Goal: Task Accomplishment & Management: Use online tool/utility

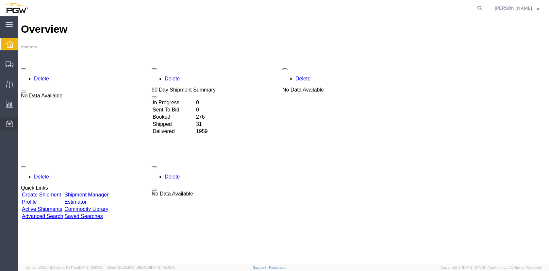
click at [0, 0] on span "Location Appointment" at bounding box center [0, 0] width 0 height 0
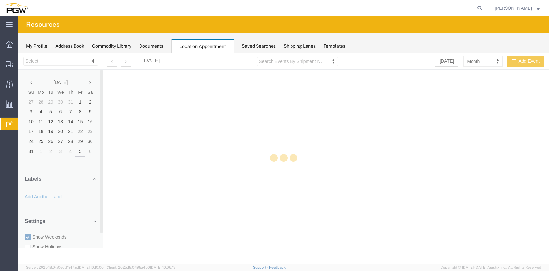
select select "28253"
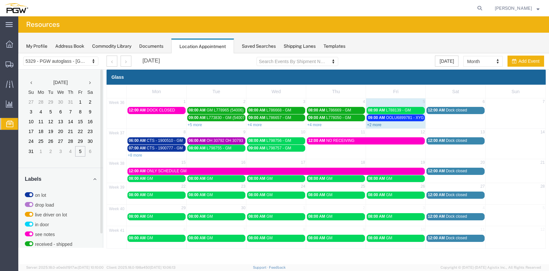
click at [370, 126] on link "+2 more" at bounding box center [374, 125] width 14 height 5
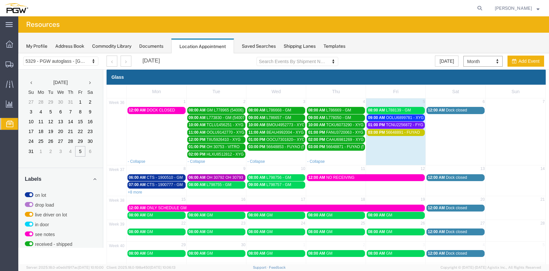
drag, startPoint x: 505, startPoint y: 142, endPoint x: 281, endPoint y: 154, distance: 223.9
click at [505, 142] on td at bounding box center [516, 132] width 60 height 52
select select "1"
select select
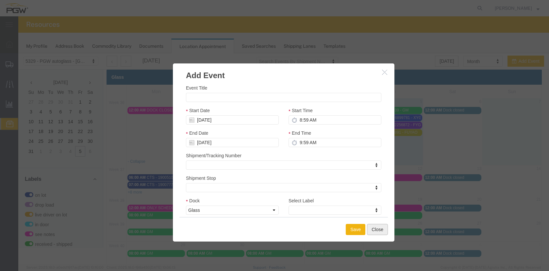
click at [382, 227] on button "Close" at bounding box center [377, 229] width 21 height 11
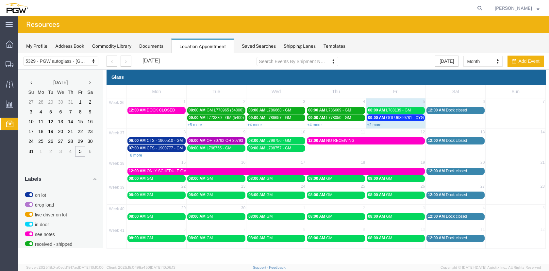
click at [375, 126] on link "+2 more" at bounding box center [374, 125] width 14 height 5
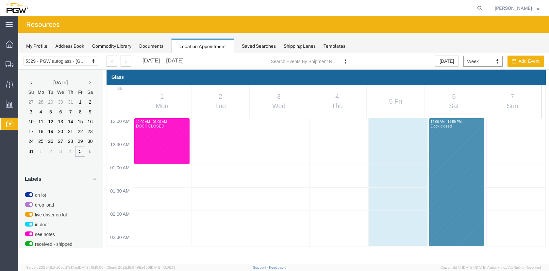
scroll to position [279, 0]
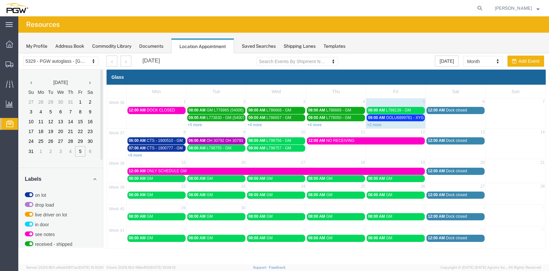
click at [136, 155] on link "+8 more" at bounding box center [135, 155] width 14 height 5
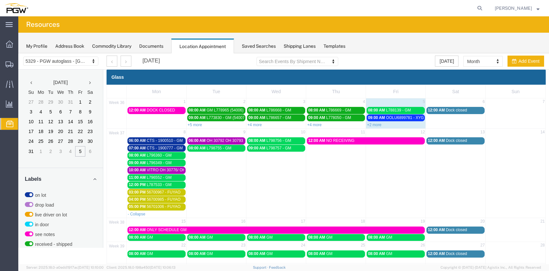
click at [377, 125] on link "+2 more" at bounding box center [374, 125] width 14 height 5
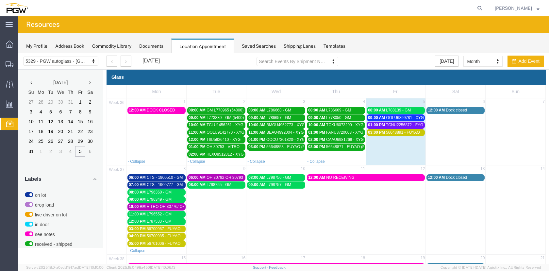
click at [168, 176] on span "CTS - 1900510 - GM" at bounding box center [165, 177] width 36 height 5
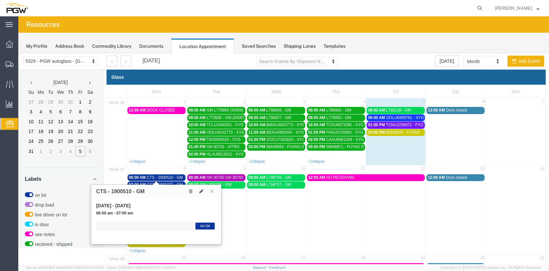
click at [168, 176] on span "CTS - 1900510 - GM" at bounding box center [165, 177] width 36 height 5
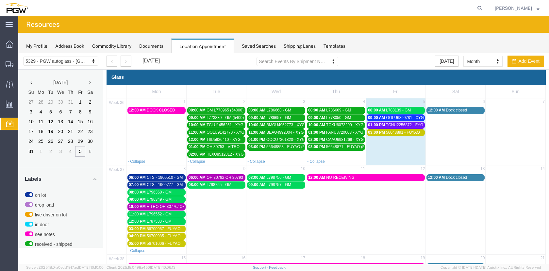
click at [168, 184] on span "CTS - 1900777 - GM" at bounding box center [165, 184] width 36 height 5
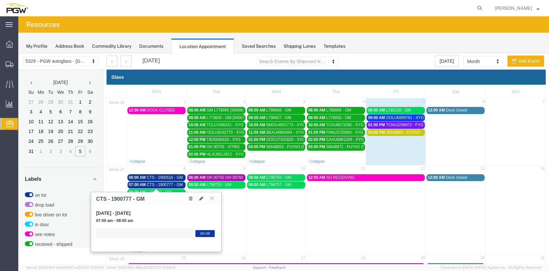
click at [168, 184] on span "CTS - 1900777 - GM" at bounding box center [165, 184] width 36 height 5
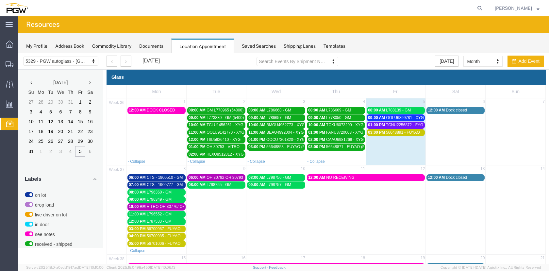
click at [405, 116] on span "OOLU6899781 - XYG" at bounding box center [405, 117] width 38 height 5
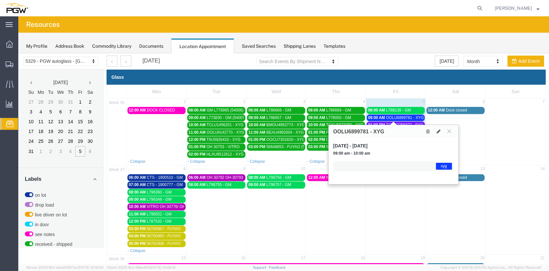
click at [405, 116] on span "OOLU6899781 - XYG" at bounding box center [405, 117] width 38 height 5
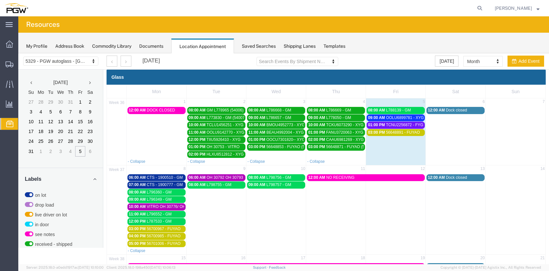
click at [402, 126] on span "TCNU2256872 - FYG" at bounding box center [404, 125] width 37 height 5
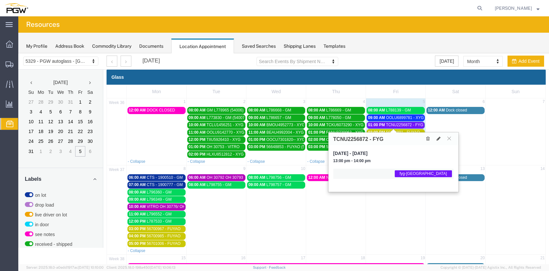
click at [402, 126] on span "TCNU2256872 - FYG" at bounding box center [404, 125] width 37 height 5
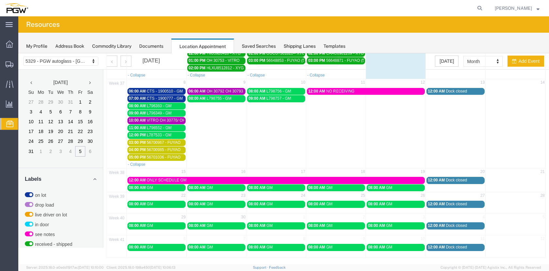
scroll to position [87, 0]
